Goal: Information Seeking & Learning: Learn about a topic

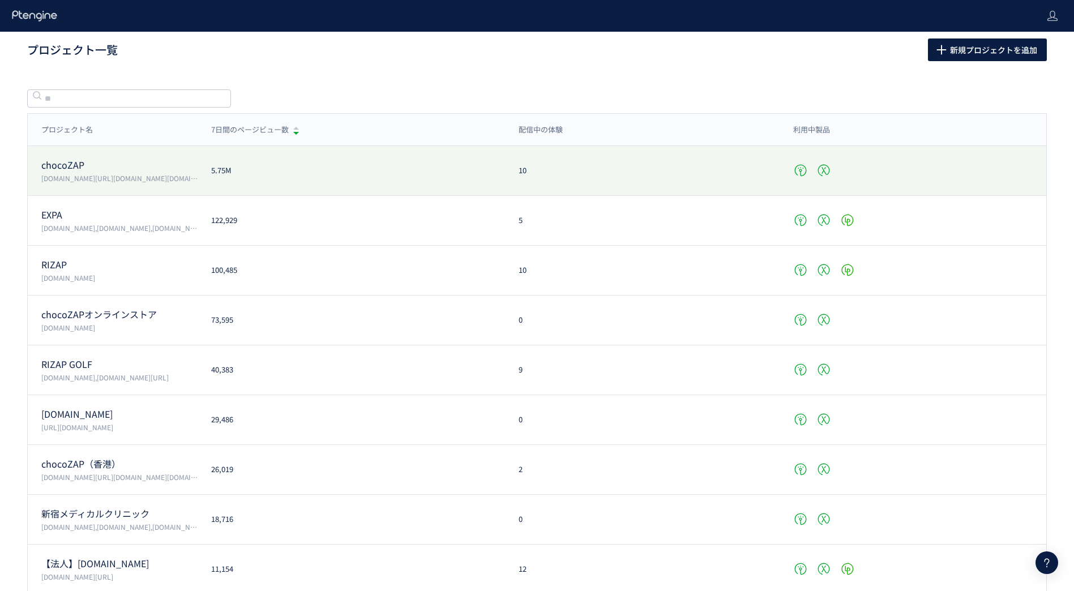
click at [70, 164] on p "chocoZAP" at bounding box center [119, 165] width 156 height 13
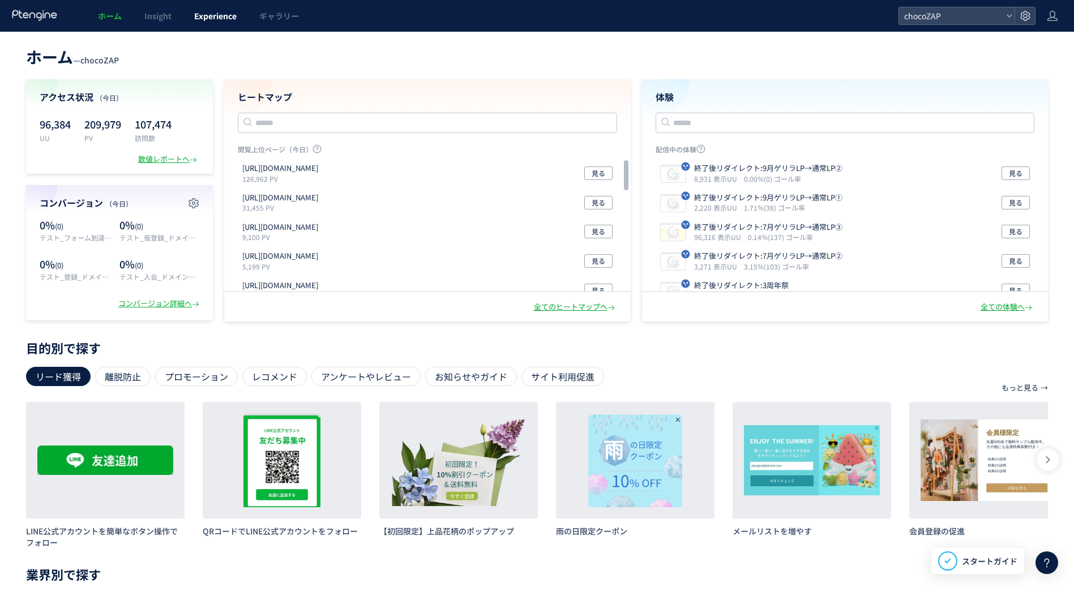
click at [210, 11] on span "Experience" at bounding box center [215, 15] width 42 height 11
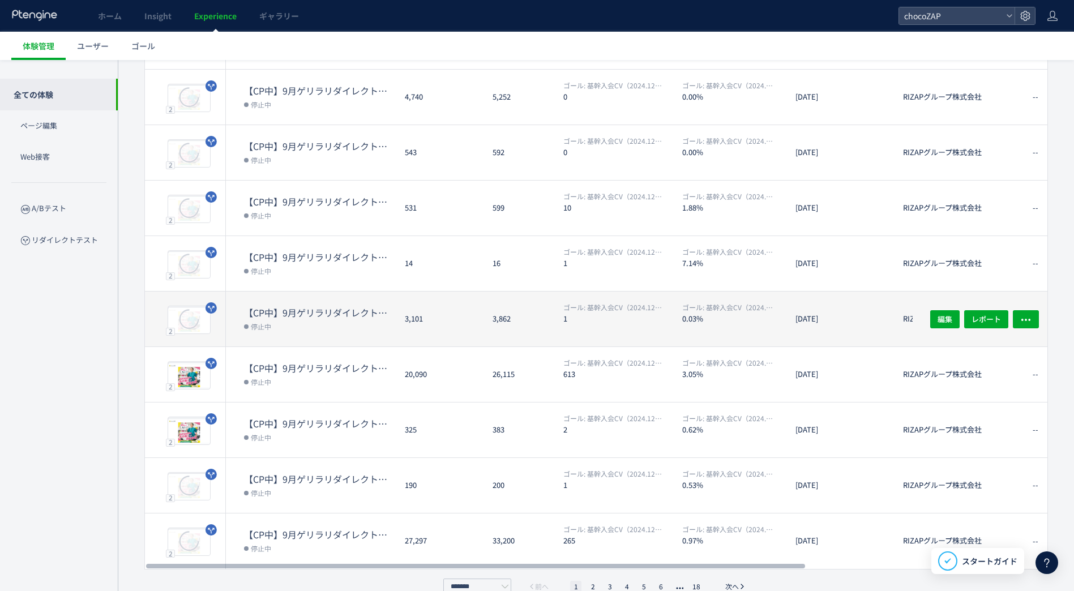
scroll to position [191, 0]
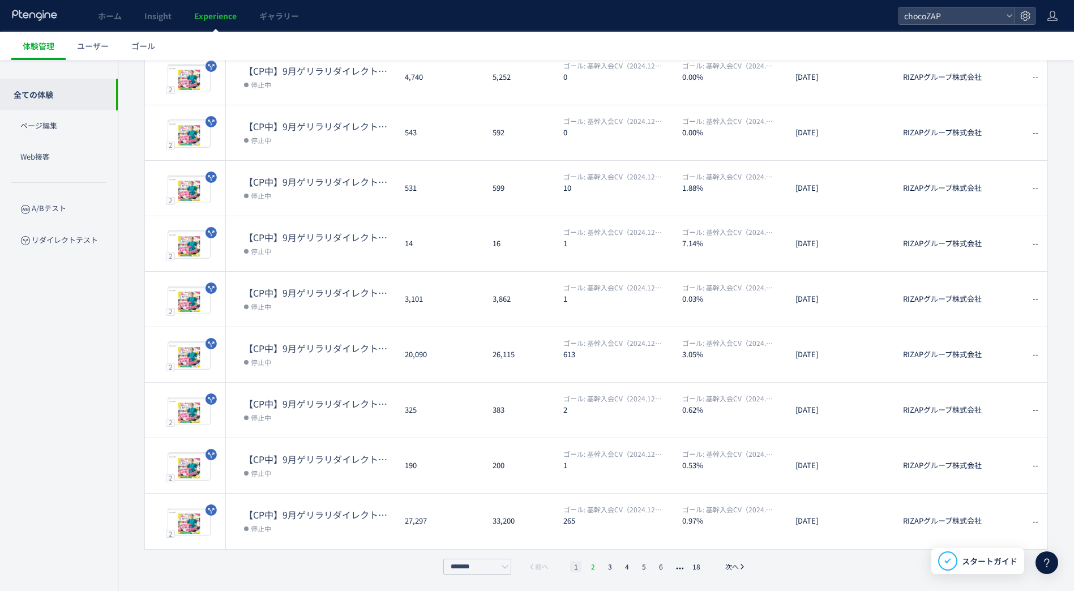
click at [592, 561] on li "2" at bounding box center [592, 566] width 11 height 11
click at [616, 567] on ul "1 2 3 4 5 6 18" at bounding box center [636, 566] width 139 height 11
click at [615, 567] on li "3" at bounding box center [609, 566] width 11 height 11
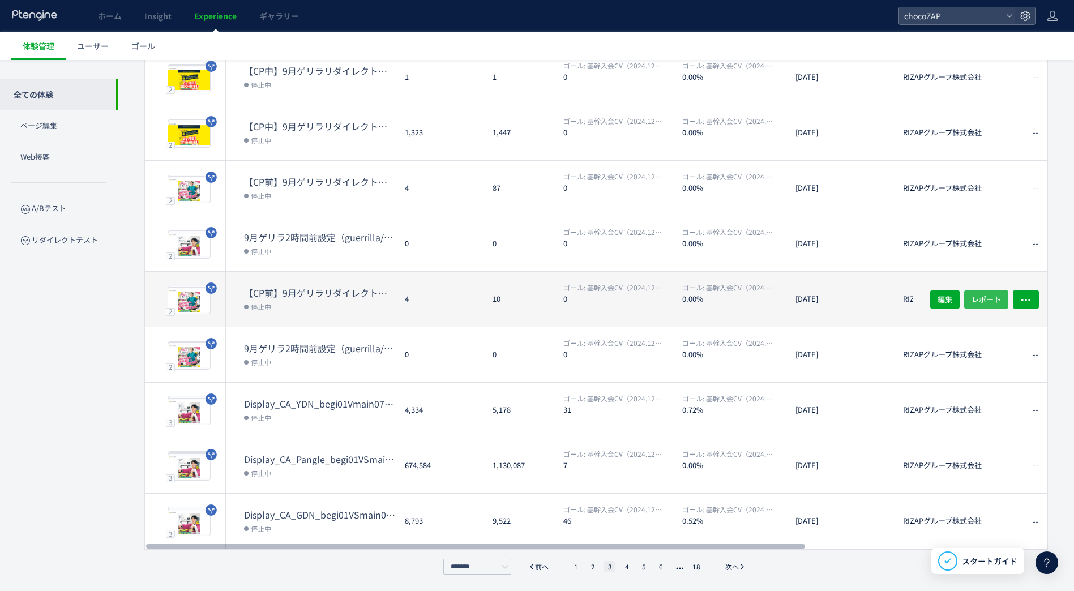
click at [989, 299] on span "レポート" at bounding box center [985, 299] width 29 height 18
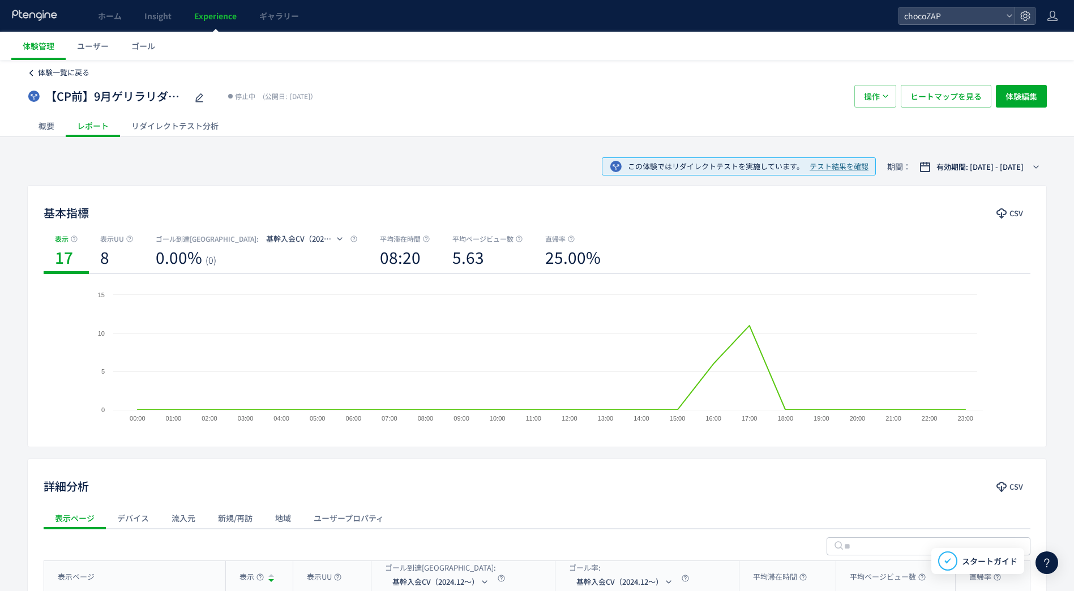
click at [60, 75] on span "体験一覧に戻る" at bounding box center [64, 72] width 52 height 11
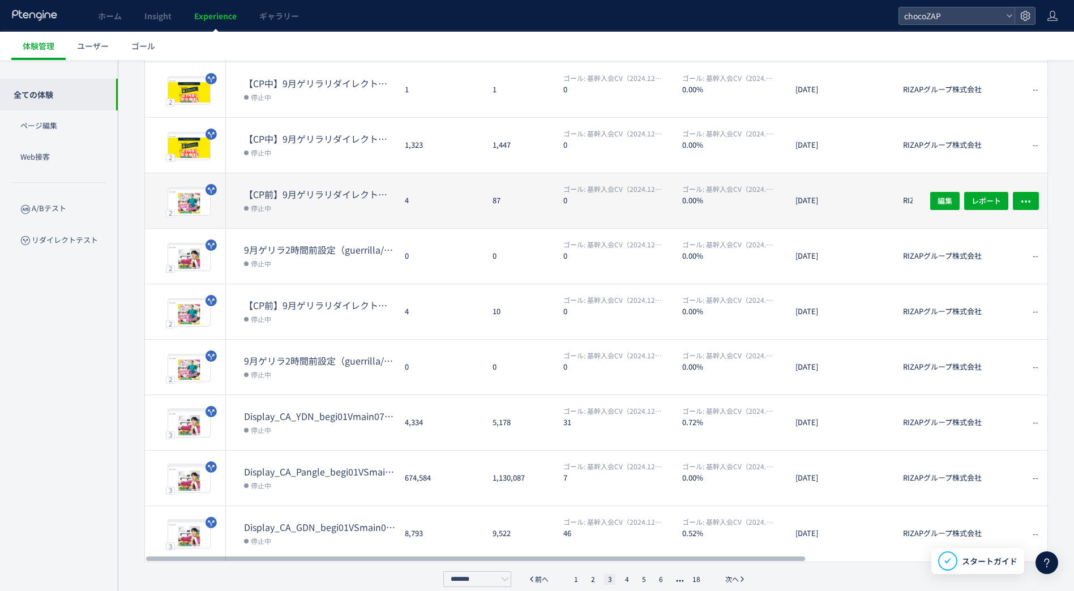
scroll to position [191, 0]
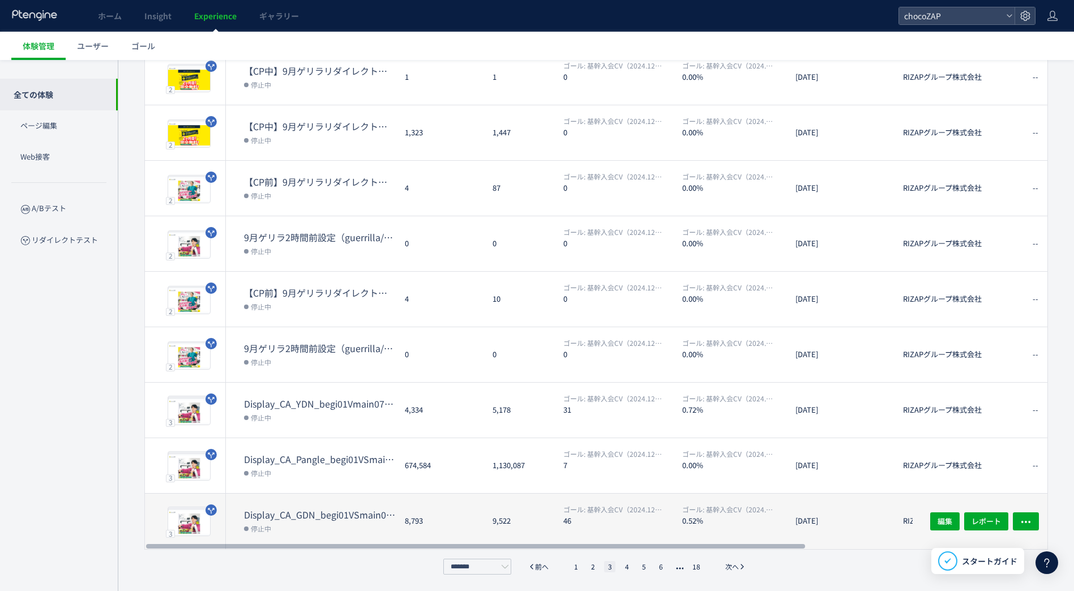
click at [322, 509] on dt "Display_CA_GDN_begi01VSmain07VSmain07a" at bounding box center [320, 514] width 152 height 13
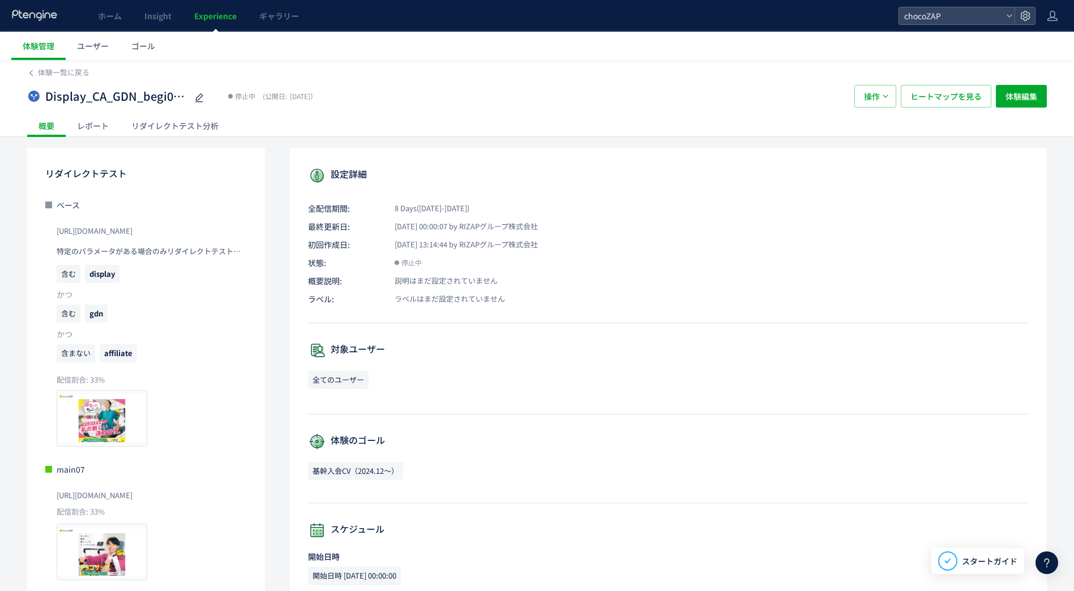
click at [94, 127] on div "レポート" at bounding box center [93, 125] width 54 height 23
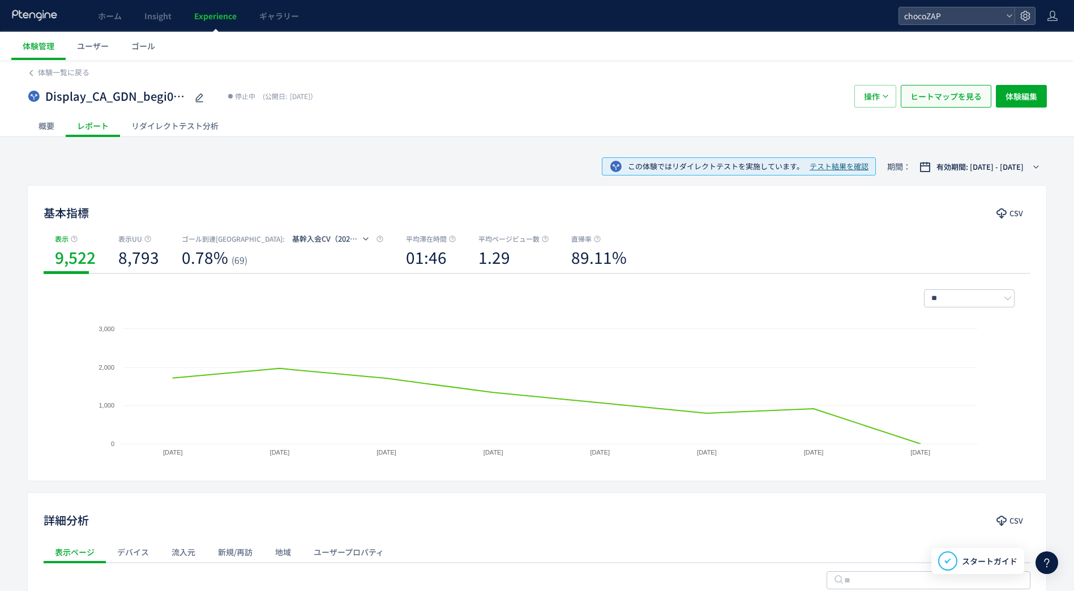
click at [925, 101] on span "ヒートマップを見る" at bounding box center [945, 96] width 71 height 23
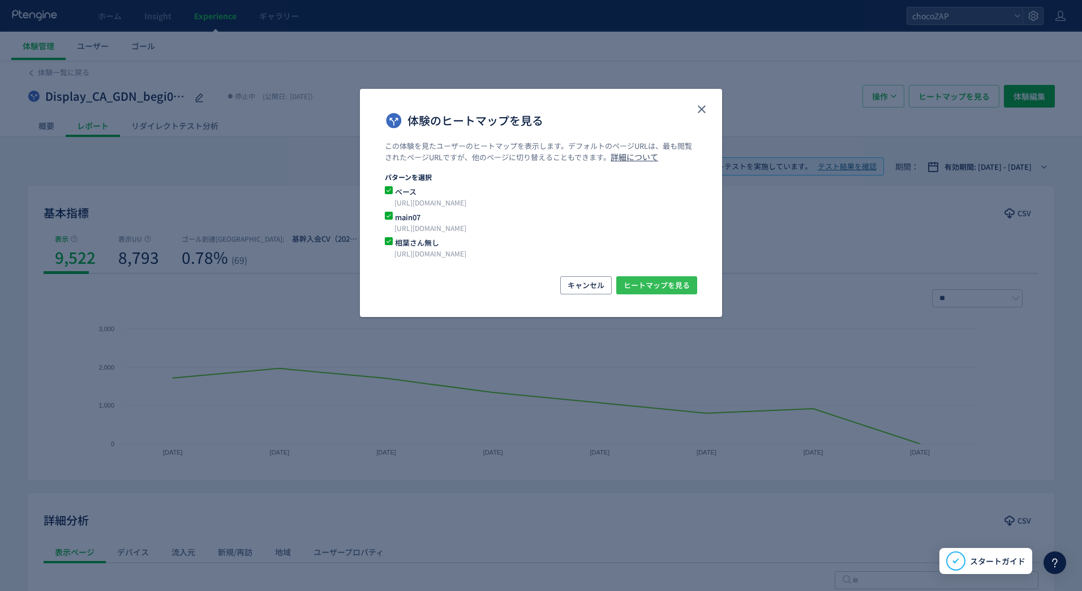
click at [676, 281] on span "ヒートマップを見る" at bounding box center [657, 285] width 66 height 18
